Goal: Check status: Check status

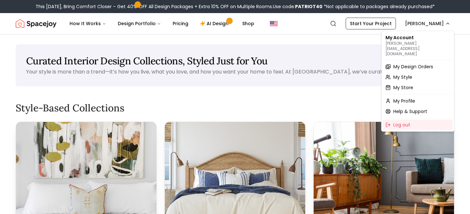
click at [400, 63] on span "My Design Orders" at bounding box center [414, 66] width 40 height 7
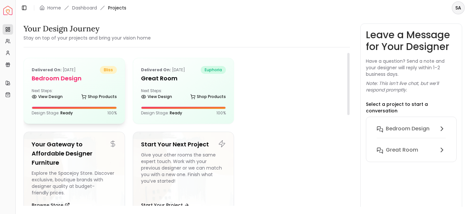
click at [98, 80] on h5 "Bedroom design" at bounding box center [74, 78] width 85 height 9
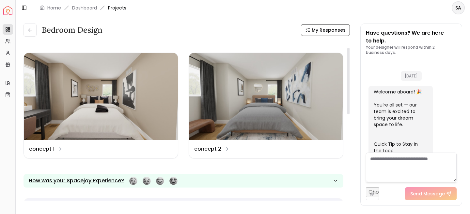
scroll to position [293, 0]
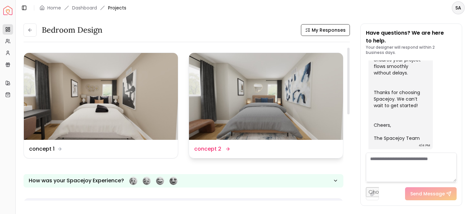
click at [274, 111] on img at bounding box center [266, 96] width 154 height 87
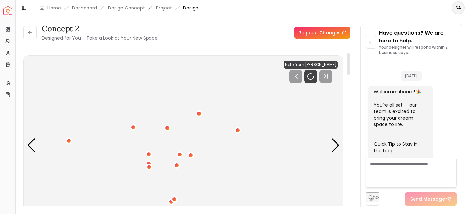
scroll to position [288, 0]
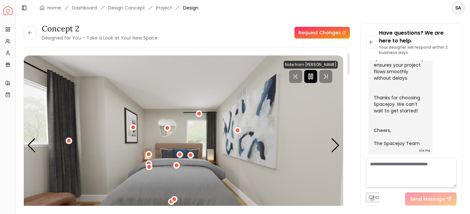
click at [313, 75] on rect "Pause" at bounding box center [312, 76] width 1 height 5
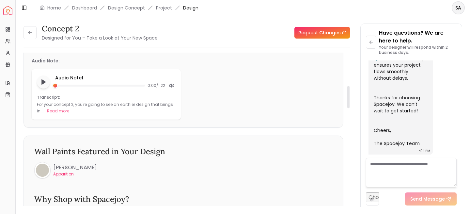
scroll to position [233, 0]
click at [52, 110] on button "Read more" at bounding box center [58, 110] width 22 height 7
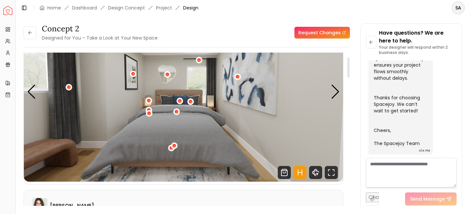
scroll to position [0, 0]
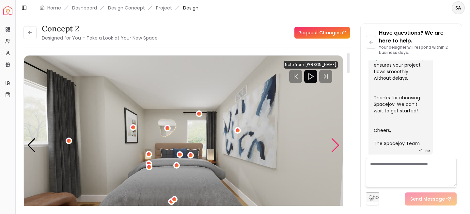
click at [337, 148] on div "Next slide" at bounding box center [335, 145] width 9 height 14
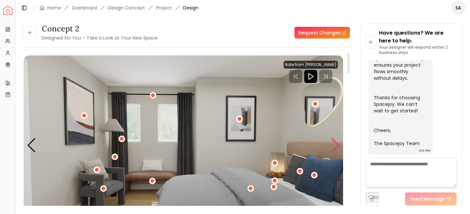
click at [337, 148] on div "Next slide" at bounding box center [335, 145] width 9 height 14
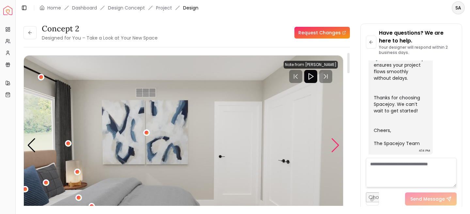
click at [337, 148] on div "Next slide" at bounding box center [335, 145] width 9 height 14
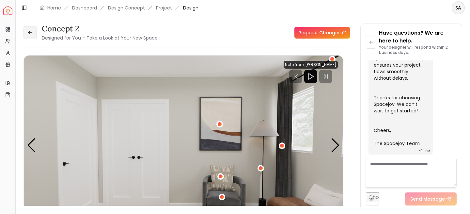
click at [30, 36] on button at bounding box center [30, 32] width 13 height 13
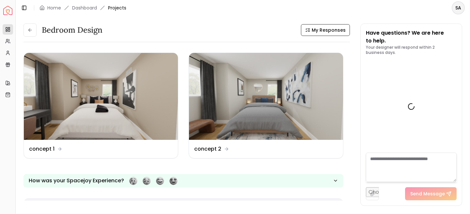
scroll to position [293, 0]
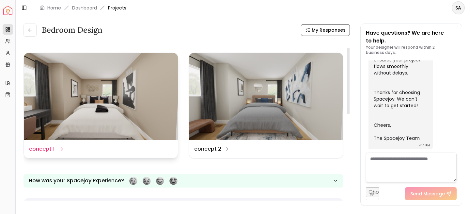
click at [65, 98] on img at bounding box center [101, 96] width 154 height 87
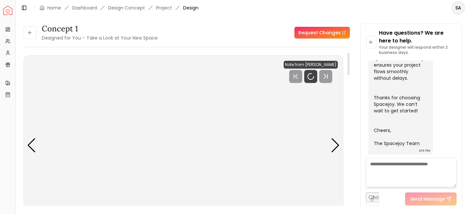
scroll to position [288, 0]
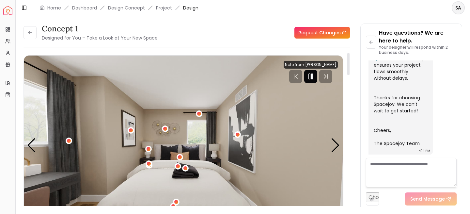
click at [315, 76] on icon "Pause" at bounding box center [311, 77] width 8 height 8
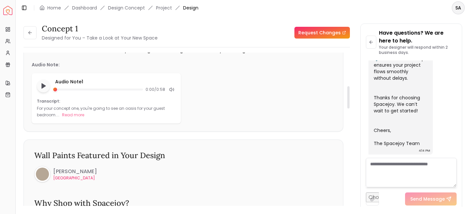
scroll to position [240, 0]
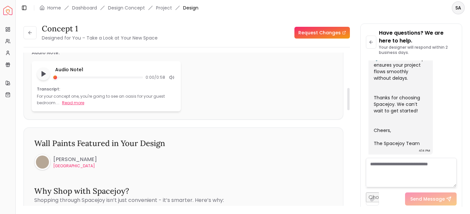
click at [70, 104] on button "Read more" at bounding box center [73, 103] width 22 height 7
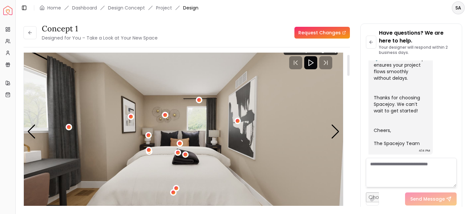
scroll to position [13, 0]
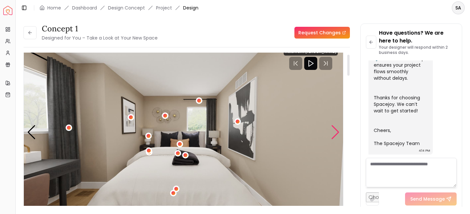
click at [338, 130] on div "Next slide" at bounding box center [335, 132] width 9 height 14
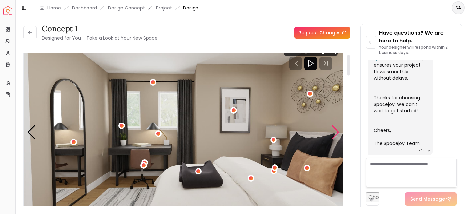
click at [333, 130] on div "Next slide" at bounding box center [335, 132] width 9 height 14
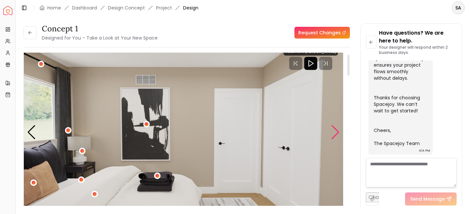
click at [333, 130] on div "Next slide" at bounding box center [335, 132] width 9 height 14
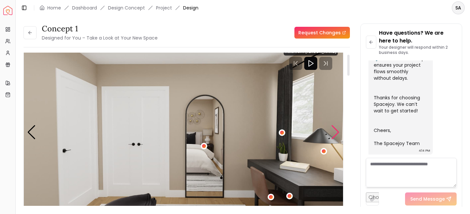
click at [334, 130] on div "Next slide" at bounding box center [335, 132] width 9 height 14
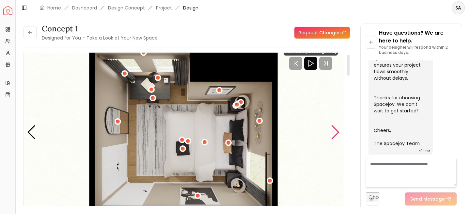
click at [334, 130] on div "Next slide" at bounding box center [335, 132] width 9 height 14
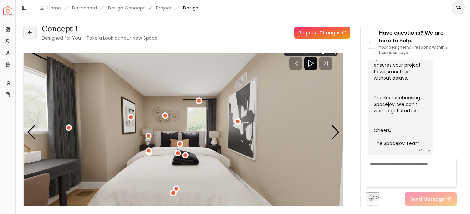
click at [29, 32] on icon at bounding box center [29, 32] width 2 height 3
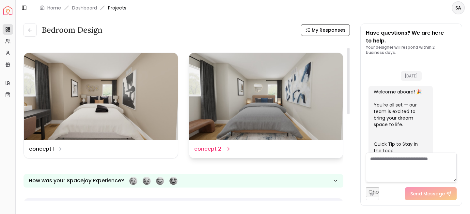
scroll to position [293, 0]
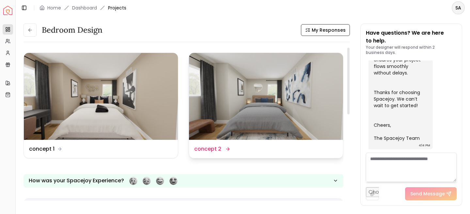
click at [247, 118] on img at bounding box center [266, 96] width 154 height 87
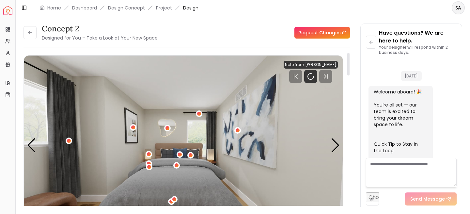
scroll to position [288, 0]
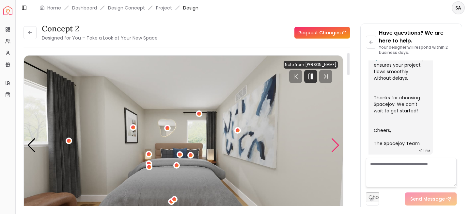
click at [335, 143] on div "Next slide" at bounding box center [335, 145] width 9 height 14
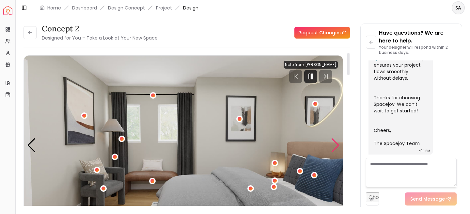
click at [335, 143] on div "Next slide" at bounding box center [335, 145] width 9 height 14
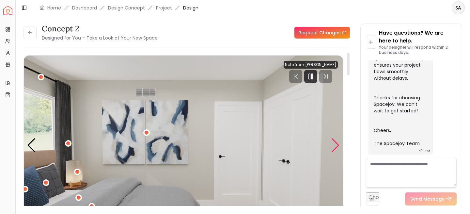
click at [335, 143] on div "Next slide" at bounding box center [335, 145] width 9 height 14
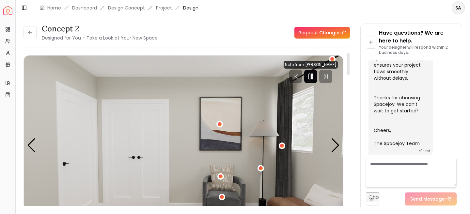
click at [312, 78] on icon "Pause" at bounding box center [311, 77] width 8 height 8
